Goal: Transaction & Acquisition: Book appointment/travel/reservation

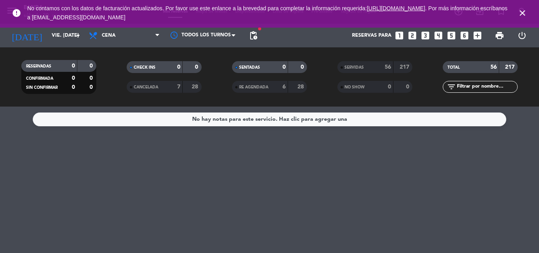
click at [518, 13] on icon "close" at bounding box center [521, 12] width 9 height 9
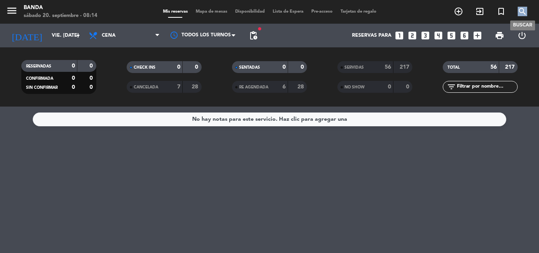
click at [518, 13] on icon "search" at bounding box center [521, 11] width 9 height 9
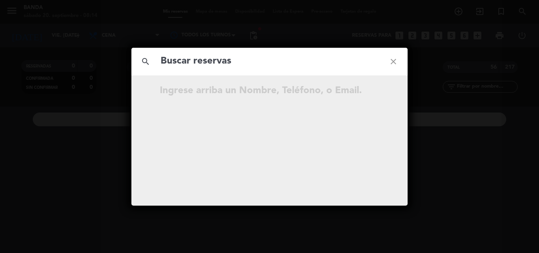
type input "[EMAIL_ADDRESS][DOMAIN_NAME]"
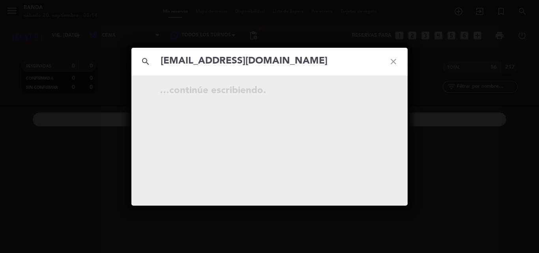
drag, startPoint x: 242, startPoint y: 62, endPoint x: 275, endPoint y: 158, distance: 101.2
click at [275, 158] on div "search [EMAIL_ADDRESS][DOMAIN_NAME] close …continúe escribiendo." at bounding box center [269, 127] width 276 height 158
click at [301, 56] on input "[EMAIL_ADDRESS][DOMAIN_NAME]" at bounding box center [269, 61] width 219 height 16
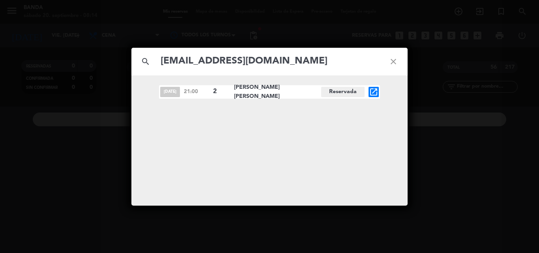
click at [372, 90] on icon "open_in_new" at bounding box center [373, 91] width 9 height 9
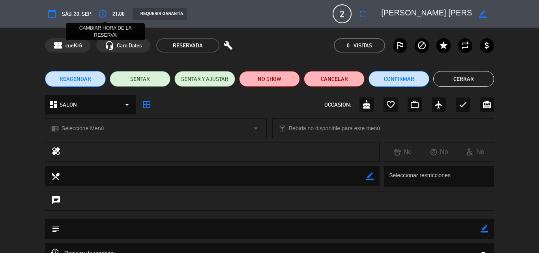
click at [104, 12] on icon "access_time" at bounding box center [102, 13] width 9 height 9
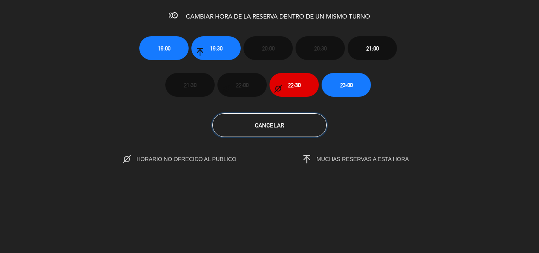
click at [294, 121] on button "Cancelar" at bounding box center [269, 125] width 114 height 24
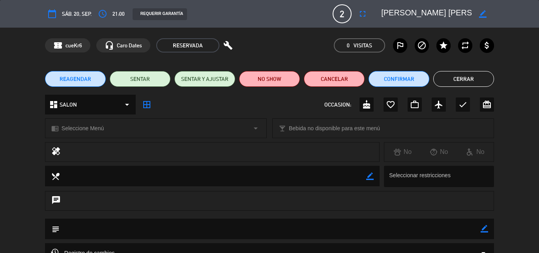
click at [86, 83] on button "REAGENDAR" at bounding box center [75, 79] width 61 height 16
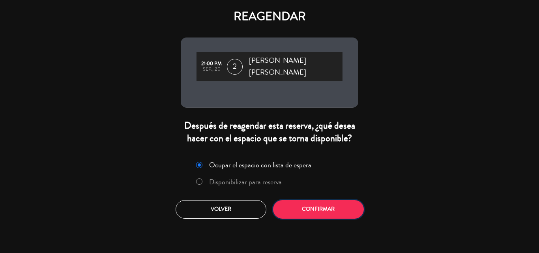
click at [309, 206] on button "Confirmar" at bounding box center [318, 209] width 91 height 19
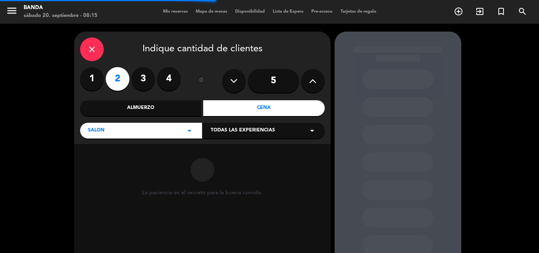
scroll to position [53, 0]
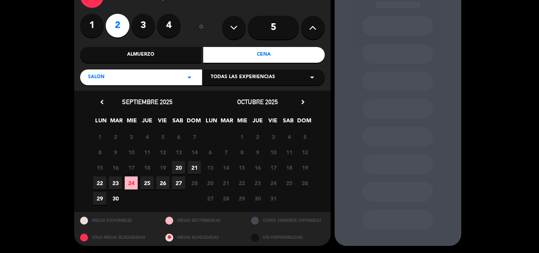
click at [145, 184] on span "25" at bounding box center [146, 182] width 13 height 13
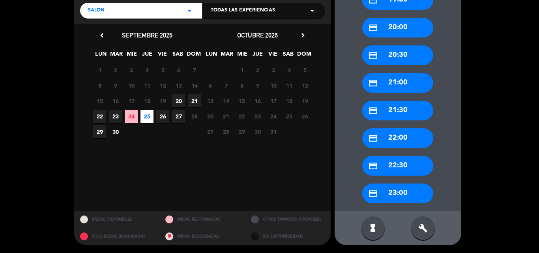
click at [412, 140] on div "credit_card 22:00" at bounding box center [397, 138] width 71 height 20
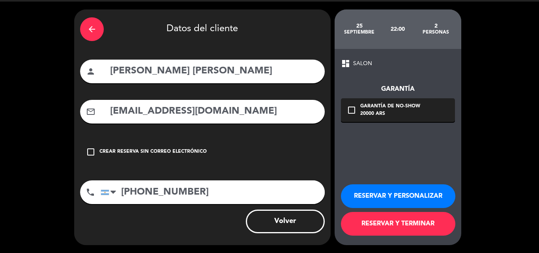
click at [377, 225] on button "RESERVAR Y TERMINAR" at bounding box center [398, 224] width 114 height 24
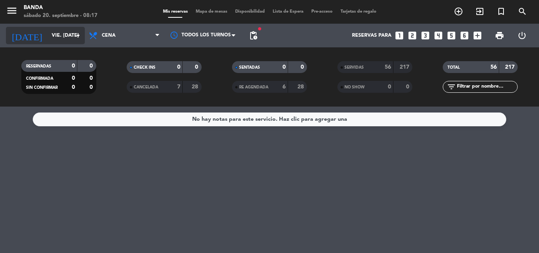
click at [48, 37] on input "vie. [DATE]" at bounding box center [81, 35] width 67 height 13
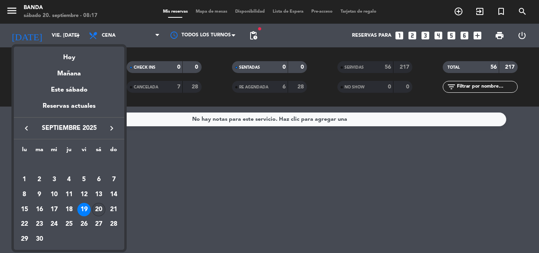
click at [101, 211] on div "20" at bounding box center [98, 209] width 13 height 13
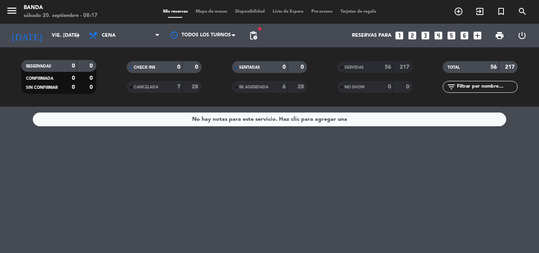
type input "sáb. [DATE]"
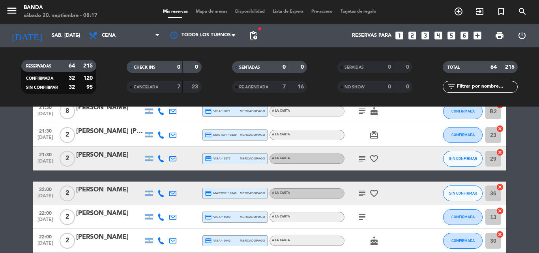
scroll to position [1532, 0]
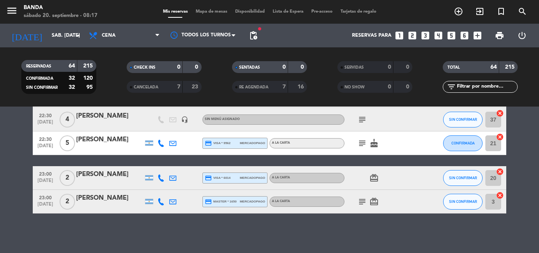
click at [474, 39] on icon "add_box" at bounding box center [477, 35] width 10 height 10
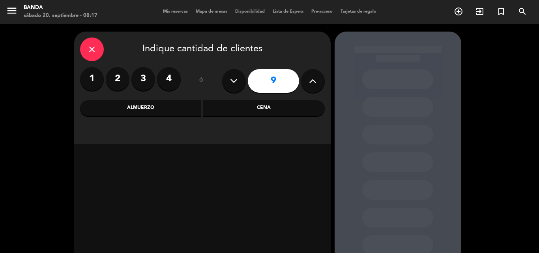
click at [99, 49] on div "close" at bounding box center [92, 49] width 24 height 24
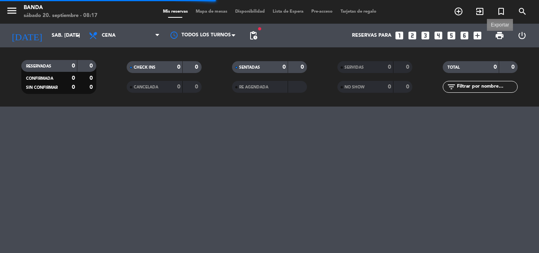
click at [499, 34] on span "print" at bounding box center [498, 35] width 9 height 9
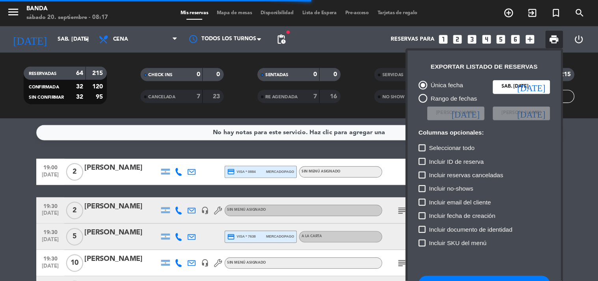
scroll to position [48, 0]
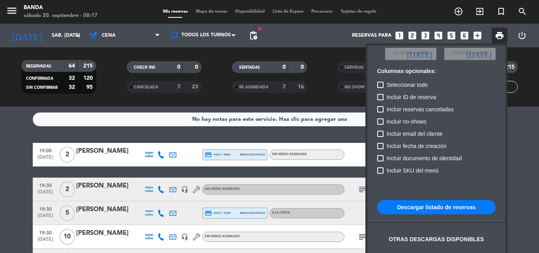
drag, startPoint x: 474, startPoint y: 1, endPoint x: 339, endPoint y: 18, distance: 136.3
click at [339, 18] on div at bounding box center [269, 126] width 539 height 253
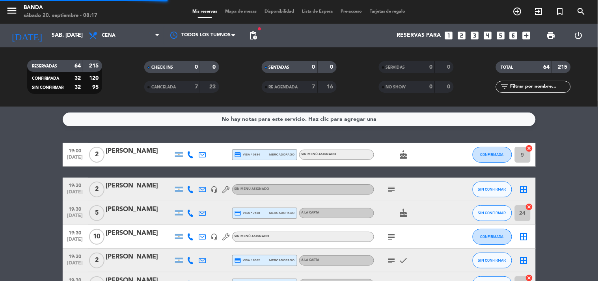
drag, startPoint x: 537, startPoint y: 2, endPoint x: 425, endPoint y: 138, distance: 177.0
click at [425, 138] on div "No hay notas para este servicio. Haz clic para agregar una 19:00 [DATE] 2 [PERS…" at bounding box center [299, 193] width 598 height 174
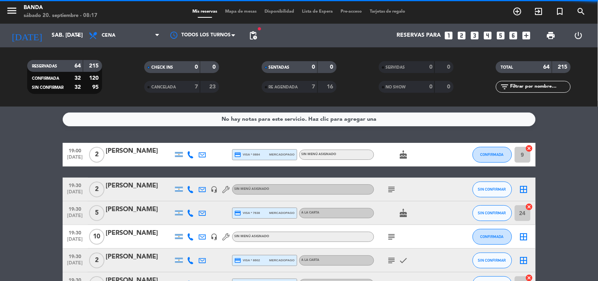
click at [538, 40] on span "print" at bounding box center [551, 36] width 16 height 16
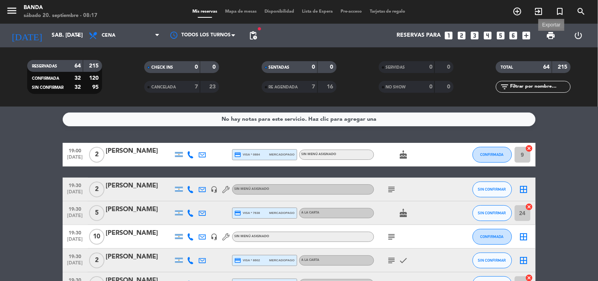
click at [538, 33] on span "print" at bounding box center [550, 35] width 9 height 9
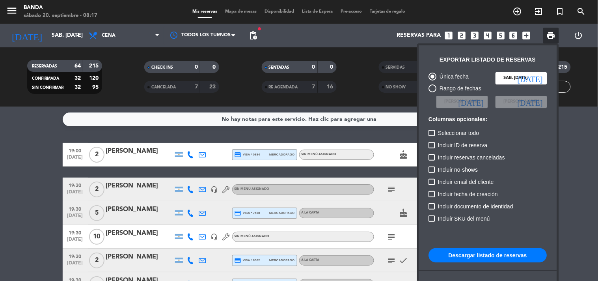
scroll to position [48, 0]
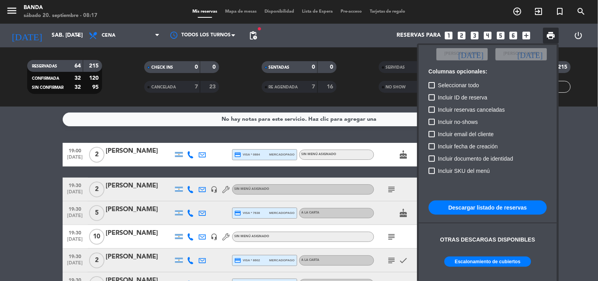
click at [493, 252] on button "Escalonamiento de cubiertos" at bounding box center [488, 261] width 87 height 10
click at [127, 37] on div at bounding box center [299, 140] width 598 height 281
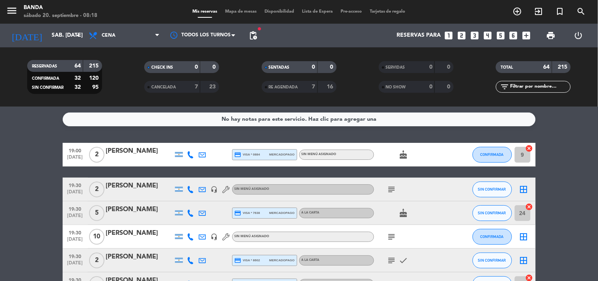
click at [127, 37] on span "Cena" at bounding box center [124, 35] width 79 height 17
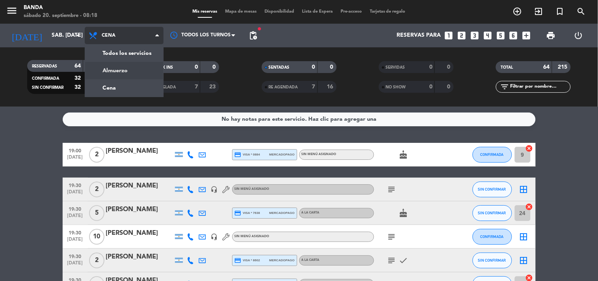
click at [125, 66] on div "menu Banda sábado 20. septiembre - 08:18 Mis reservas Mapa de mesas Disponibili…" at bounding box center [299, 53] width 598 height 106
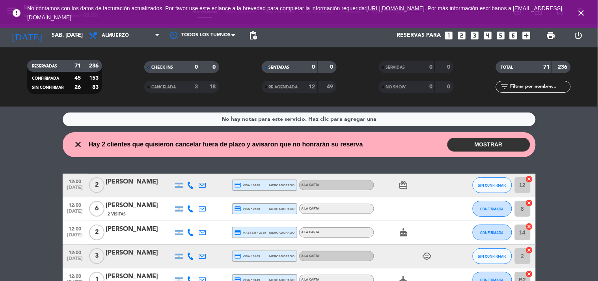
click at [486, 37] on icon "looks_4" at bounding box center [488, 35] width 10 height 10
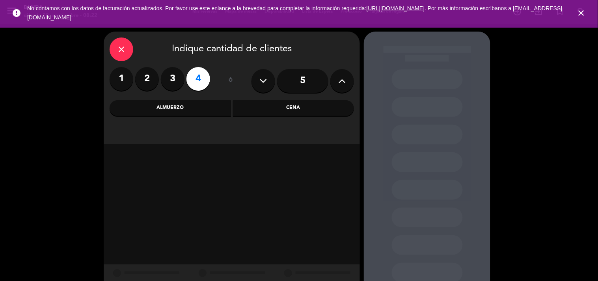
click at [277, 108] on div "Cena" at bounding box center [293, 108] width 121 height 16
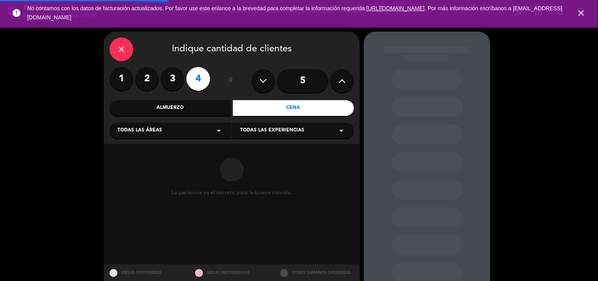
scroll to position [25, 0]
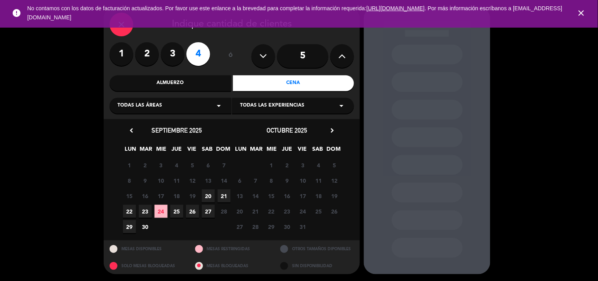
click at [208, 195] on span "20" at bounding box center [208, 195] width 13 height 13
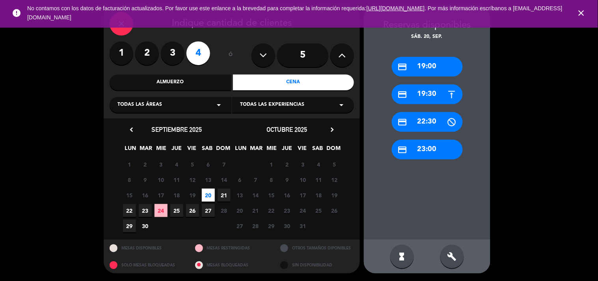
click at [451, 252] on div "build" at bounding box center [452, 256] width 24 height 24
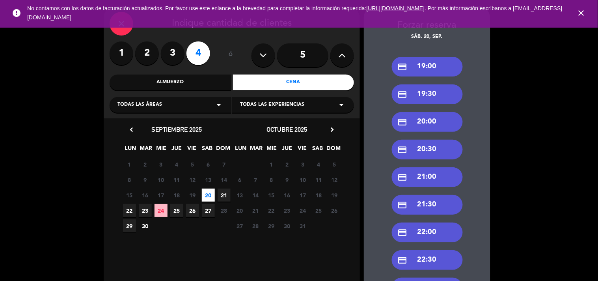
click at [435, 231] on div "credit_card 22:00" at bounding box center [427, 232] width 71 height 20
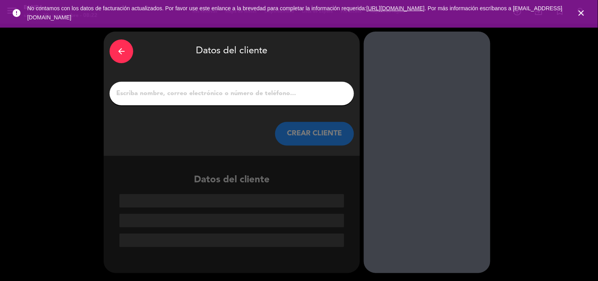
scroll to position [0, 0]
click at [304, 96] on input "1" at bounding box center [232, 93] width 233 height 11
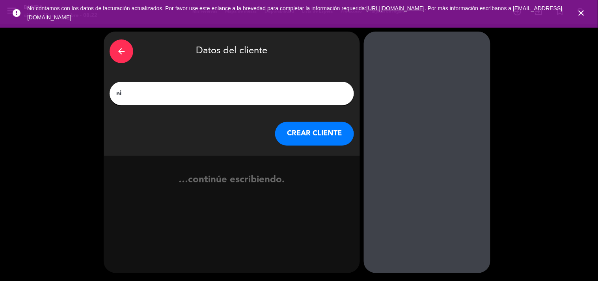
type input "n"
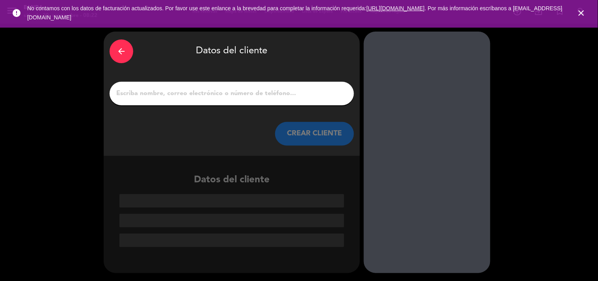
paste input "[PERSON_NAME]"
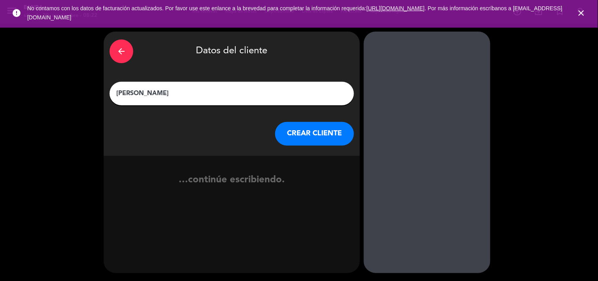
type input "[PERSON_NAME]"
click at [313, 141] on button "CREAR CLIENTE" at bounding box center [314, 134] width 79 height 24
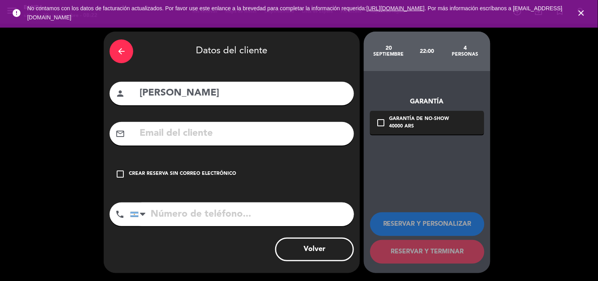
click at [225, 172] on div "Crear reserva sin correo electrónico" at bounding box center [182, 174] width 107 height 8
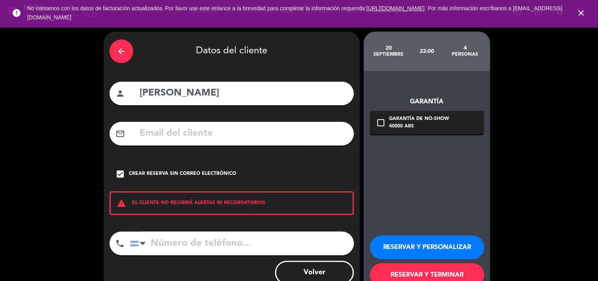
click at [399, 247] on button "RESERVAR Y PERSONALIZAR" at bounding box center [427, 247] width 114 height 24
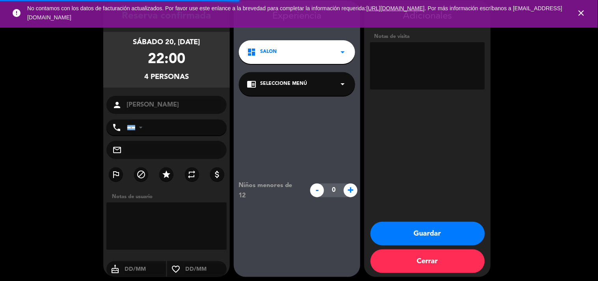
scroll to position [32, 0]
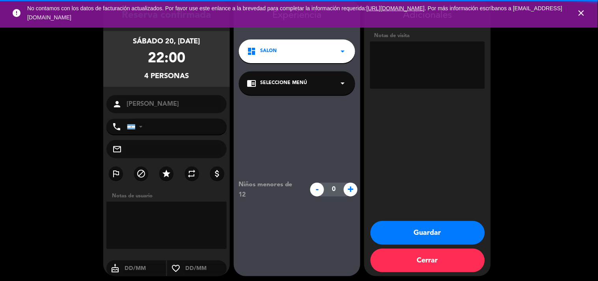
click at [416, 70] on textarea at bounding box center [427, 64] width 115 height 47
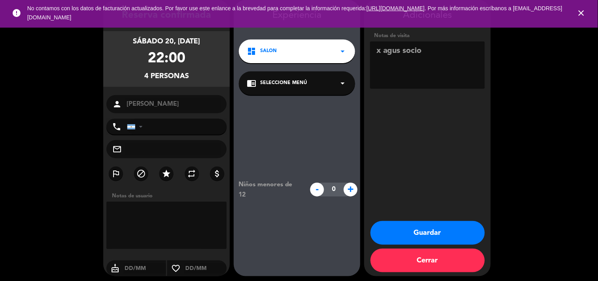
type textarea "x agus socio"
click at [424, 229] on button "Guardar" at bounding box center [428, 233] width 114 height 24
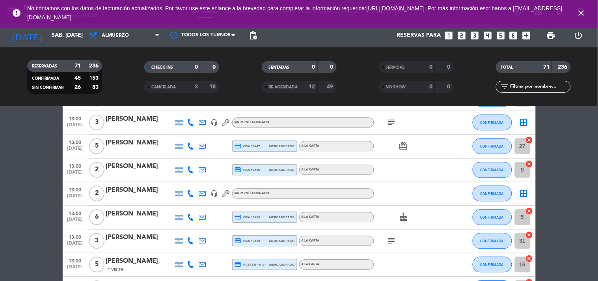
scroll to position [487, 0]
click at [538, 37] on span "print" at bounding box center [550, 35] width 9 height 9
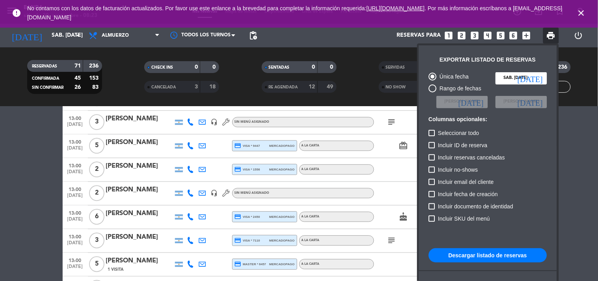
scroll to position [48, 0]
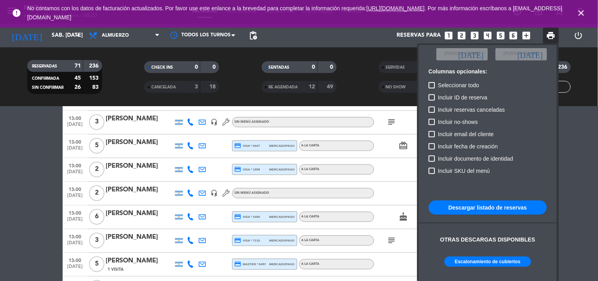
click at [491, 252] on button "Escalonamiento de cubiertos" at bounding box center [488, 261] width 87 height 10
click at [18, 168] on div at bounding box center [299, 140] width 598 height 281
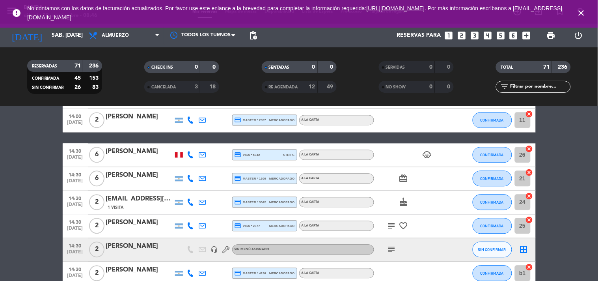
scroll to position [1244, 0]
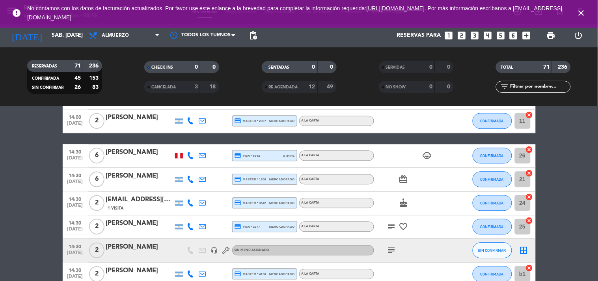
click at [538, 17] on icon "close" at bounding box center [581, 12] width 9 height 9
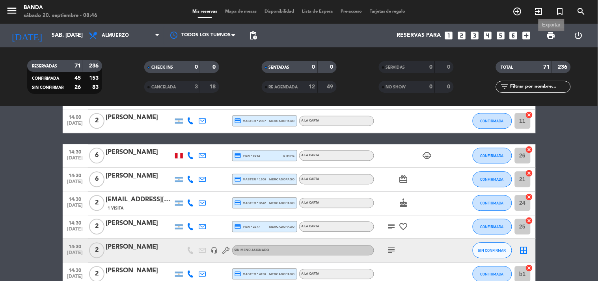
click at [538, 37] on span "print" at bounding box center [550, 35] width 9 height 9
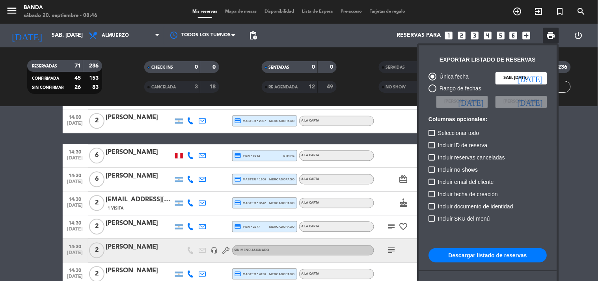
scroll to position [48, 0]
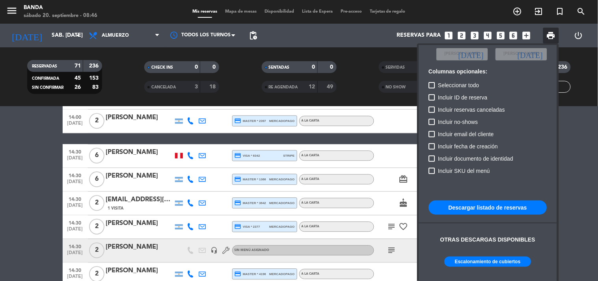
click at [502, 212] on button "Descargar listado de reservas" at bounding box center [488, 207] width 118 height 14
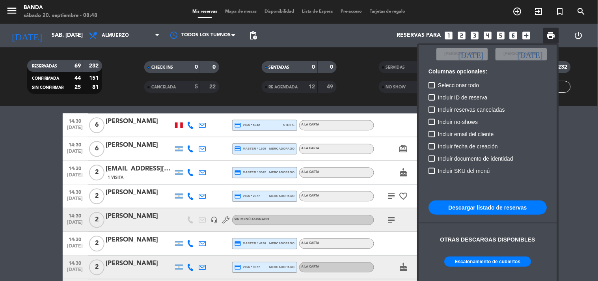
scroll to position [1213, 0]
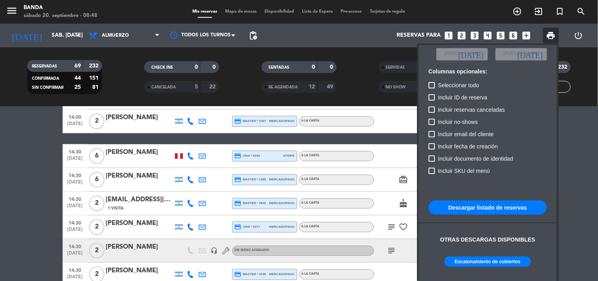
click at [495, 252] on button "Escalonamiento de cubiertos" at bounding box center [488, 261] width 87 height 10
